Goal: Transaction & Acquisition: Purchase product/service

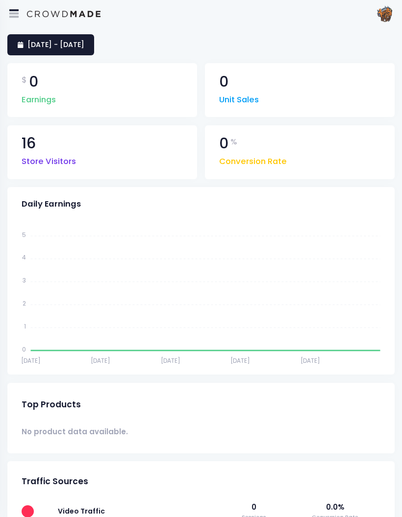
click at [11, 19] on div at bounding box center [14, 14] width 20 height 20
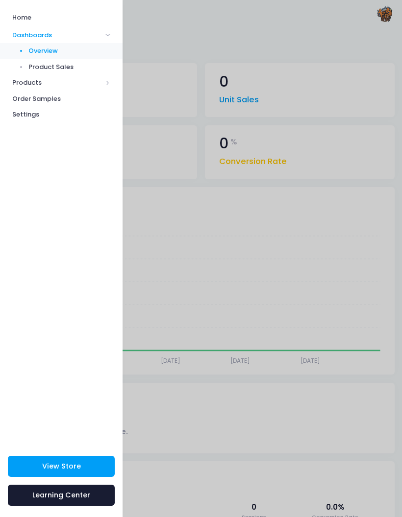
click at [18, 99] on span "Order Samples" at bounding box center [61, 99] width 98 height 10
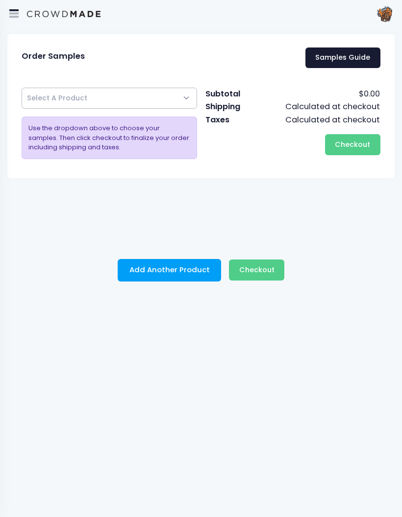
click at [182, 93] on span "Select A Product" at bounding box center [109, 98] width 175 height 21
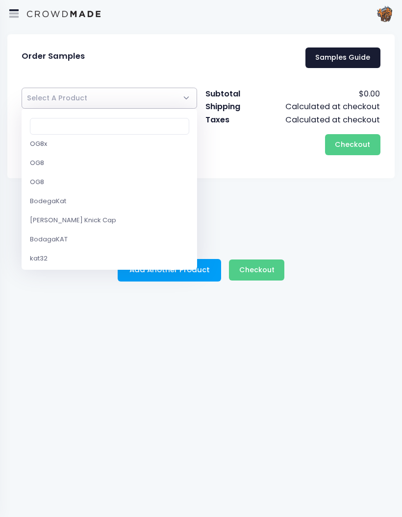
scroll to position [144, 0]
select select "9854654251282"
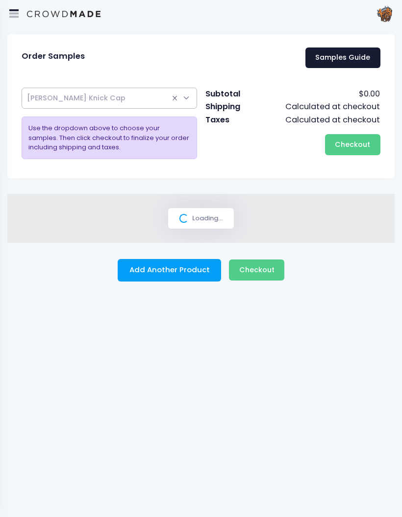
select select
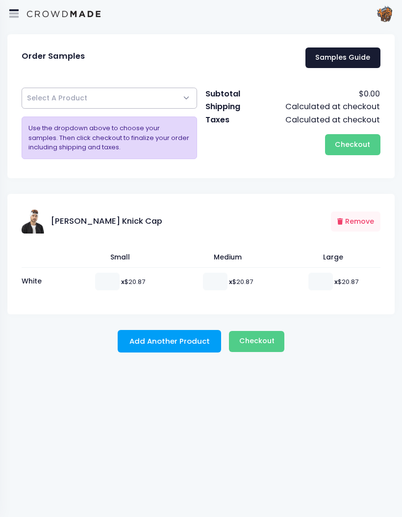
click at [215, 281] on input "number" at bounding box center [215, 282] width 24 height 18
type input "1"
click at [138, 342] on button "Add Another Product" at bounding box center [170, 341] width 104 height 23
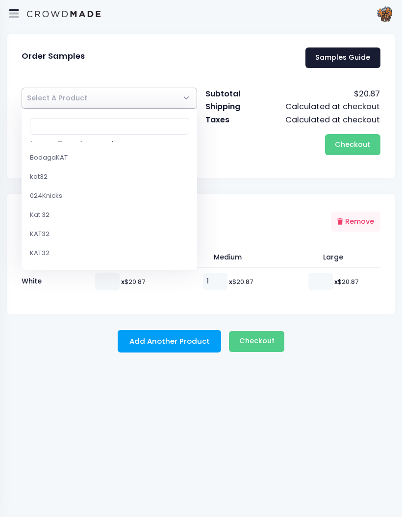
scroll to position [224, 0]
select select "9853774332178"
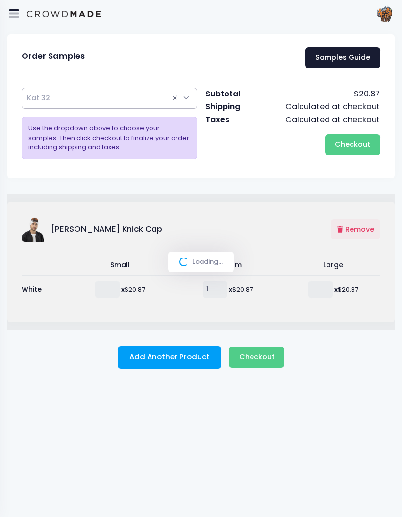
select select
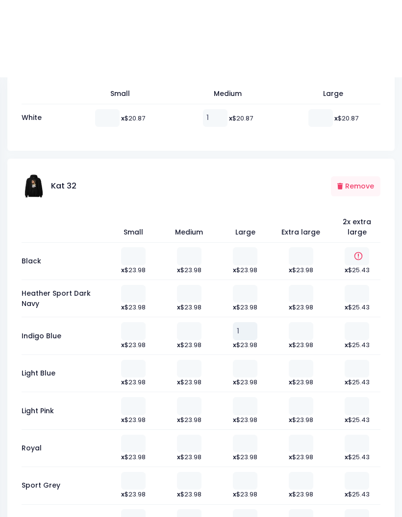
scroll to position [251, 0]
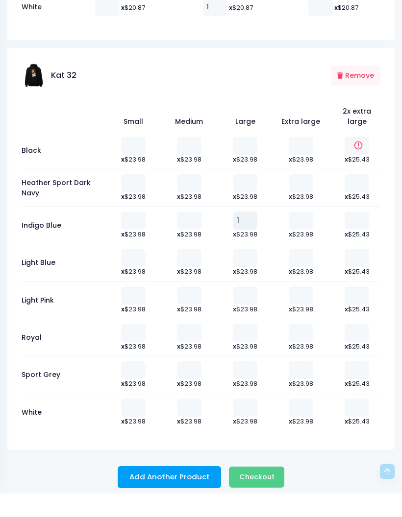
type input "1"
click at [161, 490] on button "Add Another Product" at bounding box center [170, 501] width 104 height 23
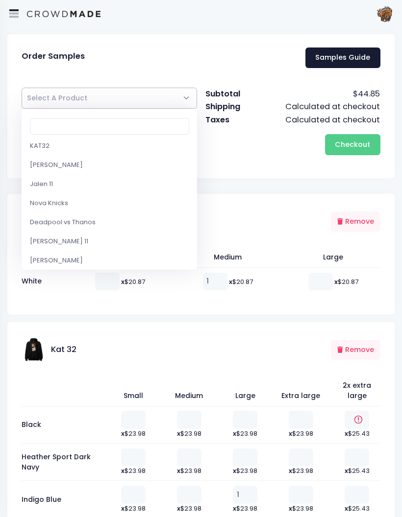
scroll to position [331, 0]
select select "9779276448018"
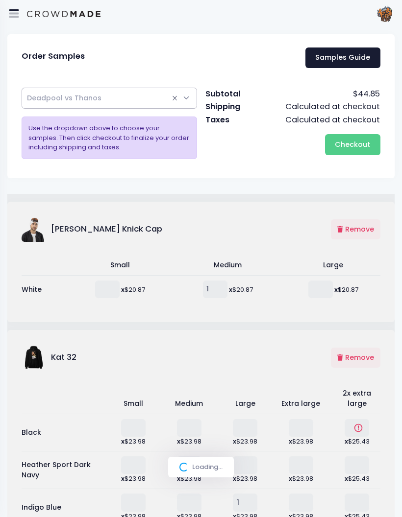
select select
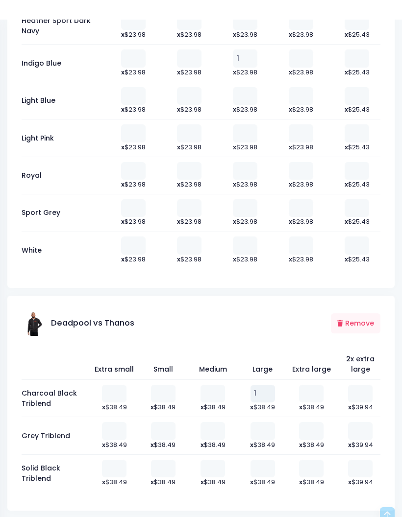
scroll to position [476, 0]
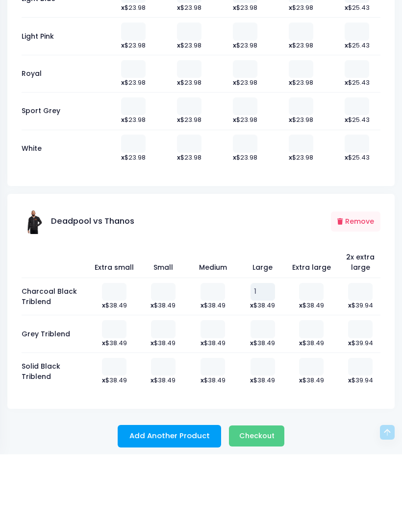
type input "1"
click at [244, 494] on span "Checkout" at bounding box center [256, 499] width 35 height 10
